Goal: Find specific page/section: Find specific page/section

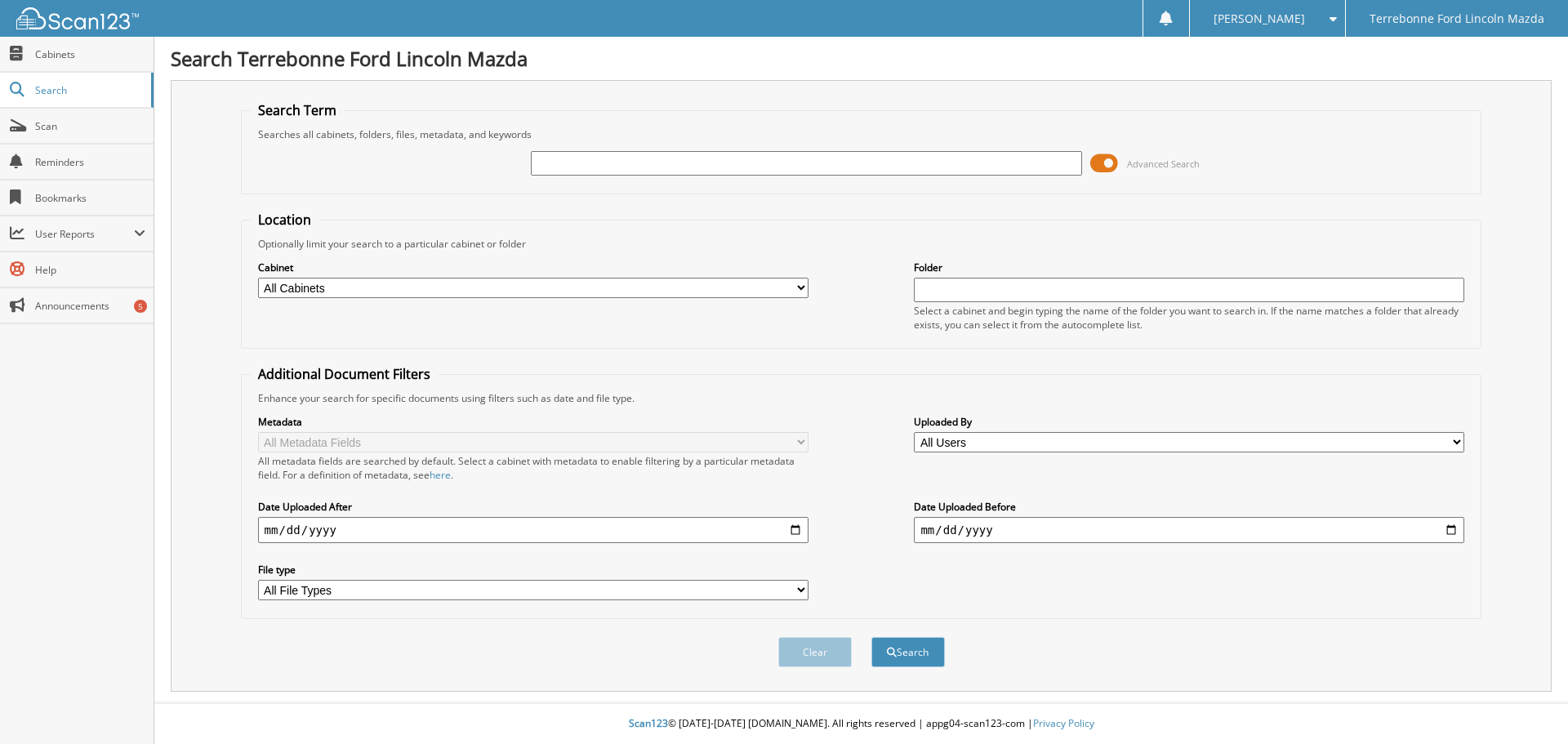
click at [560, 164] on input "text" at bounding box center [806, 163] width 550 height 25
type input "72880"
click at [871, 637] on button "Search" at bounding box center [908, 652] width 74 height 31
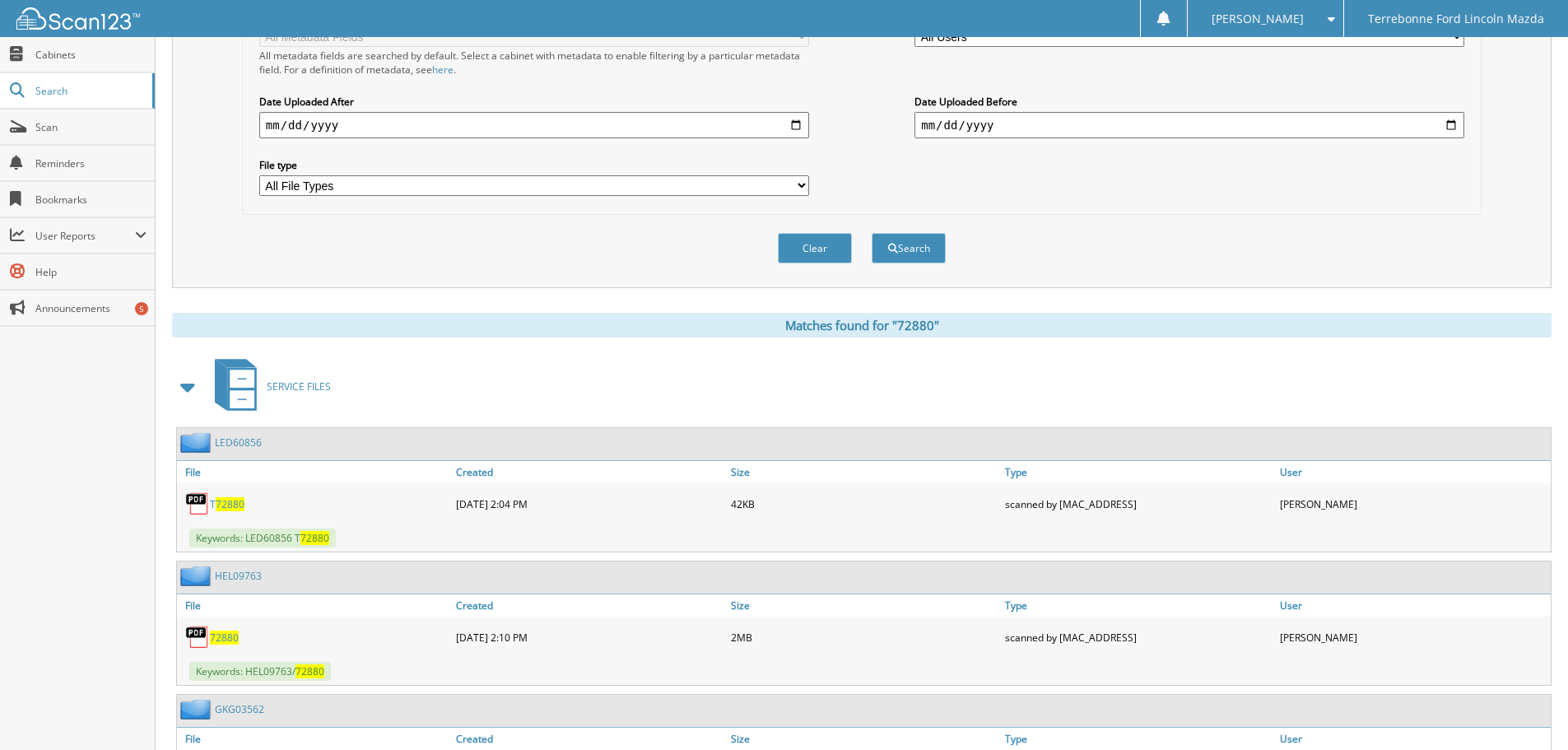
scroll to position [528, 0]
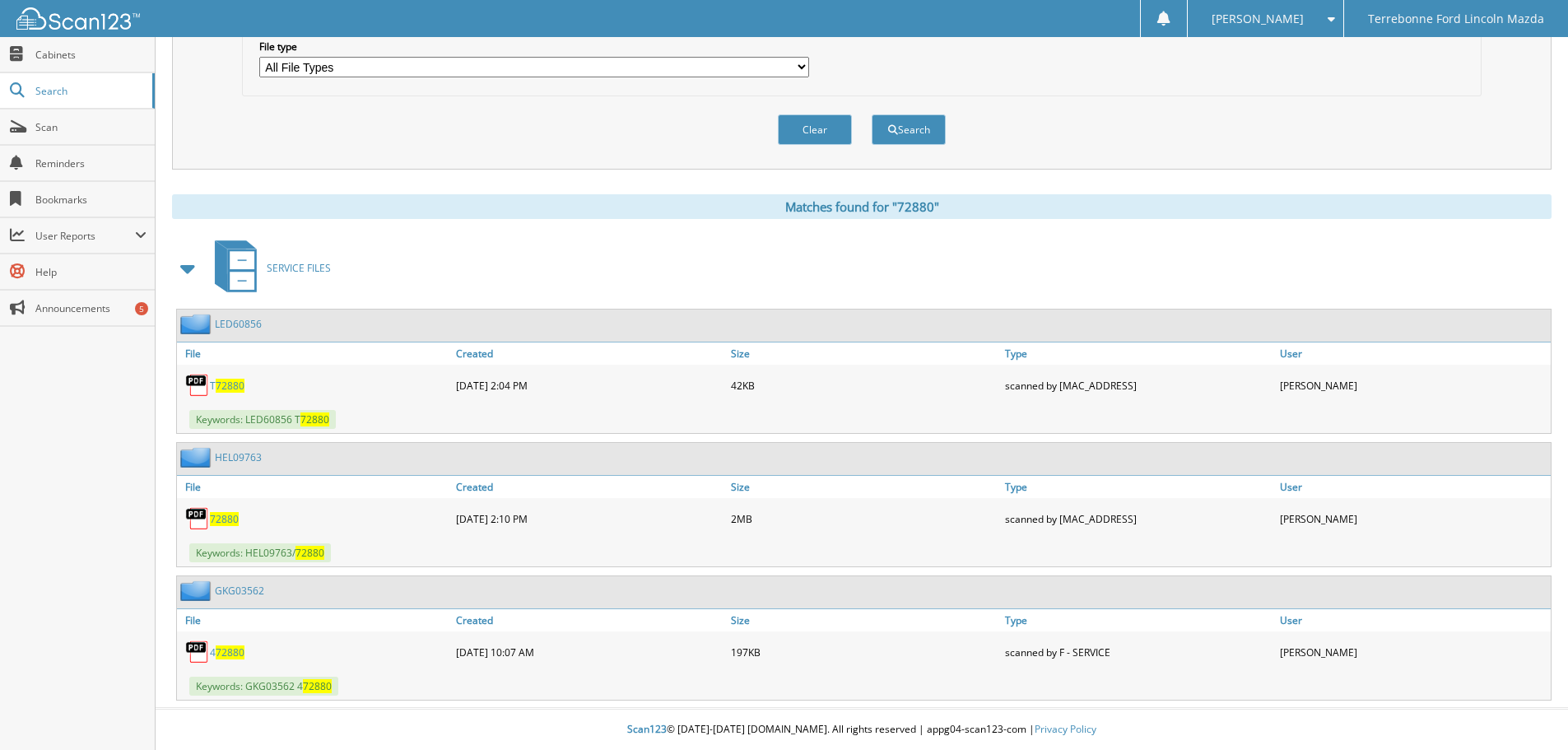
click at [227, 521] on span "72880" at bounding box center [224, 519] width 29 height 14
